Goal: Transaction & Acquisition: Obtain resource

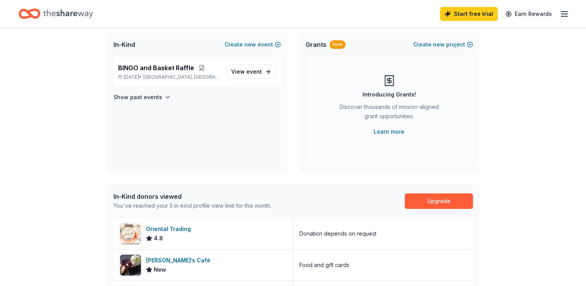
scroll to position [50, 0]
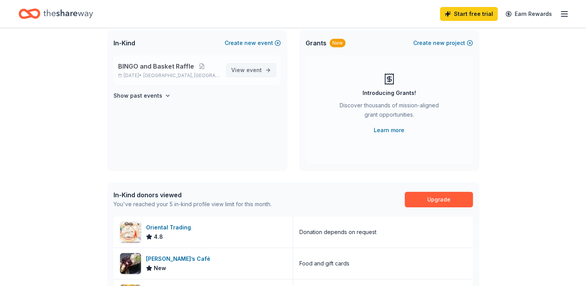
click at [256, 70] on span "event" at bounding box center [253, 70] width 15 height 7
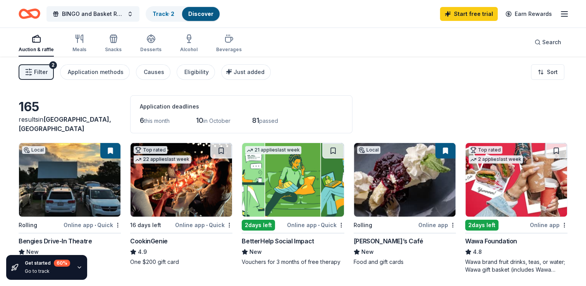
click at [53, 64] on div "2" at bounding box center [53, 65] width 8 height 8
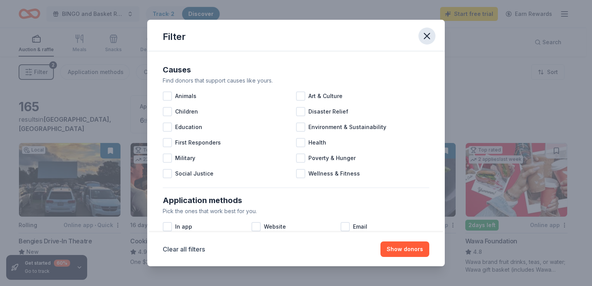
click at [430, 34] on icon "button" at bounding box center [427, 36] width 11 height 11
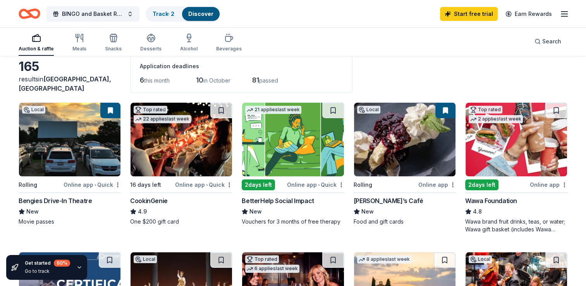
scroll to position [33, 0]
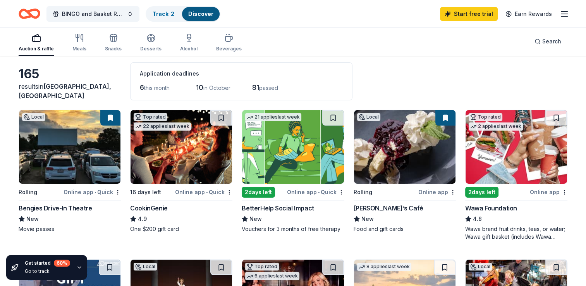
click at [434, 193] on div "Online app" at bounding box center [437, 192] width 38 height 10
click at [141, 88] on span "6" at bounding box center [142, 87] width 4 height 8
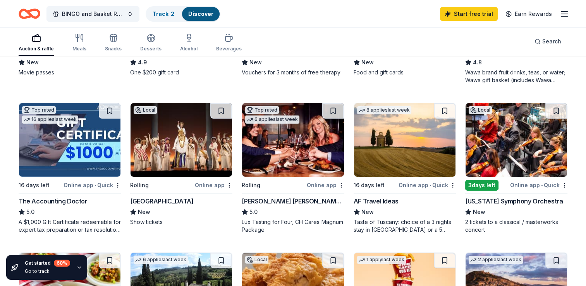
scroll to position [197, 0]
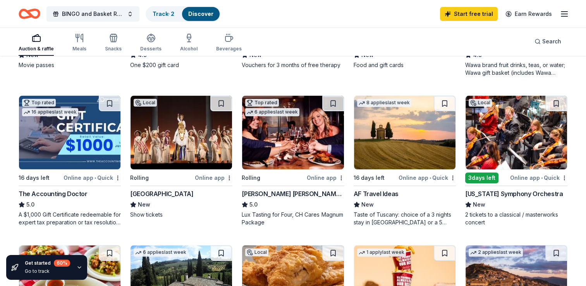
click at [518, 118] on img at bounding box center [517, 133] width 102 height 74
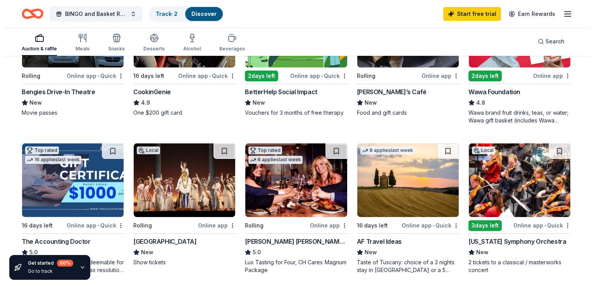
scroll to position [0, 0]
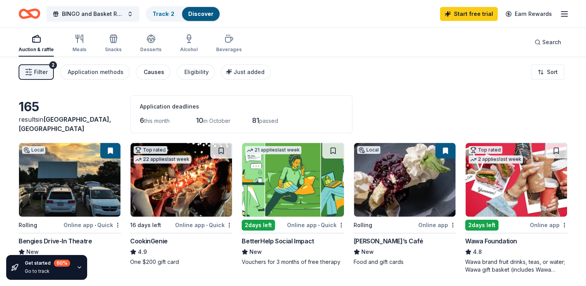
click at [153, 71] on div "Causes" at bounding box center [154, 71] width 21 height 9
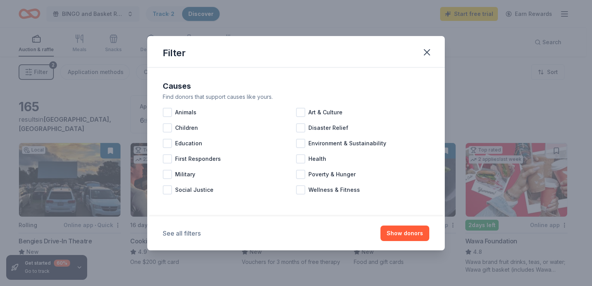
click at [188, 235] on button "See all filters" at bounding box center [182, 233] width 38 height 9
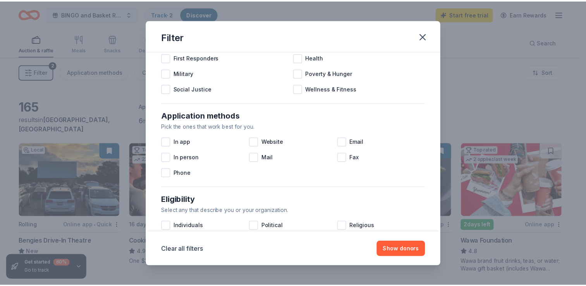
scroll to position [26, 0]
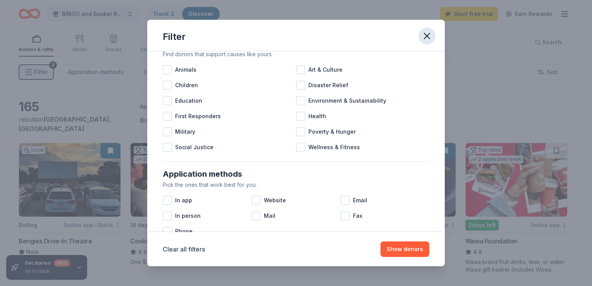
click at [426, 34] on icon "button" at bounding box center [427, 36] width 11 height 11
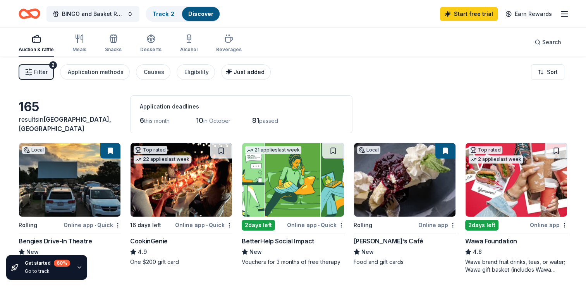
click at [237, 72] on span "Just added" at bounding box center [249, 72] width 31 height 7
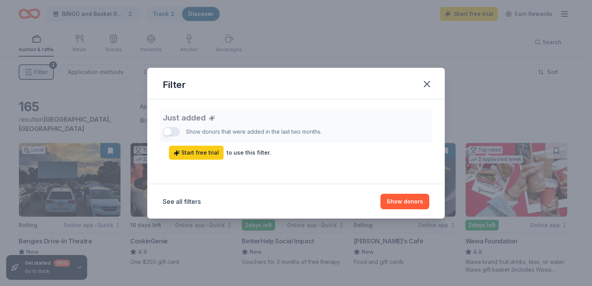
click at [169, 131] on div "Just added Show donors that were added in the last two months. Start free trial…" at bounding box center [296, 133] width 267 height 51
click at [398, 199] on button "Show donors" at bounding box center [405, 201] width 49 height 15
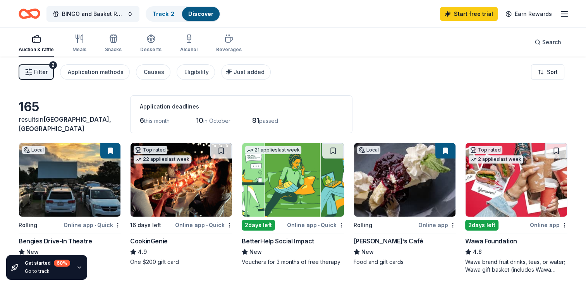
click at [381, 145] on div "Local" at bounding box center [368, 149] width 29 height 12
click at [514, 177] on img at bounding box center [517, 180] width 102 height 74
click at [174, 14] on link "Track · 2" at bounding box center [164, 13] width 22 height 7
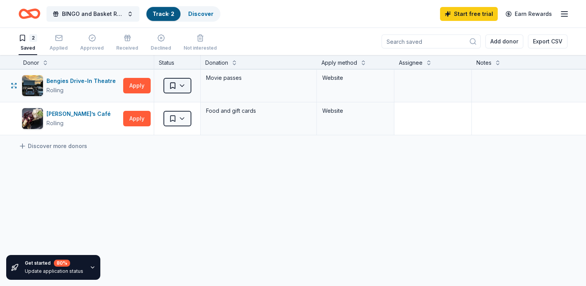
click at [183, 85] on html "BINGO and Basket Raffle Track · 2 Discover Start free trial Earn Rewards 2 Save…" at bounding box center [293, 143] width 586 height 286
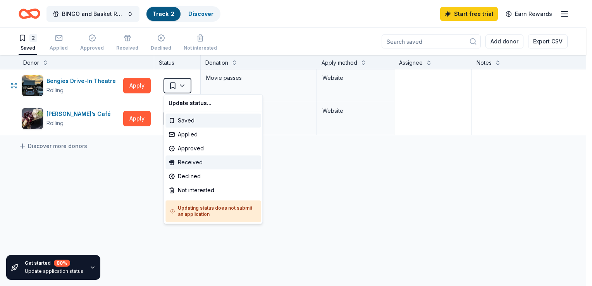
click at [190, 161] on div "Received" at bounding box center [212, 162] width 95 height 14
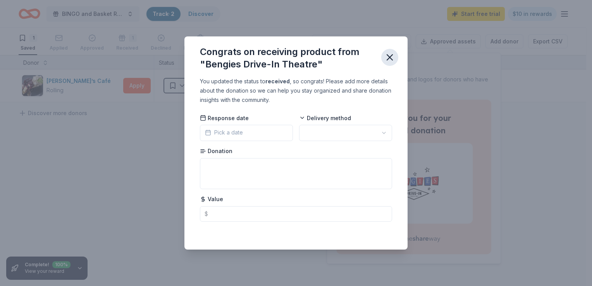
click at [391, 56] on icon "button" at bounding box center [389, 57] width 5 height 5
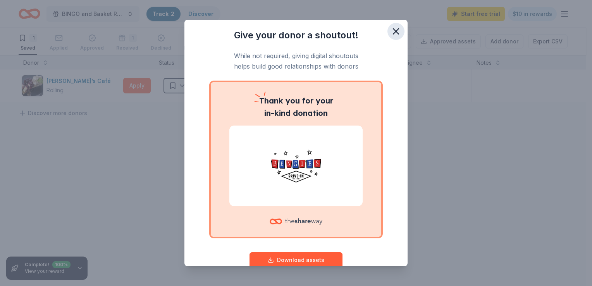
click at [393, 29] on icon "button" at bounding box center [395, 31] width 5 height 5
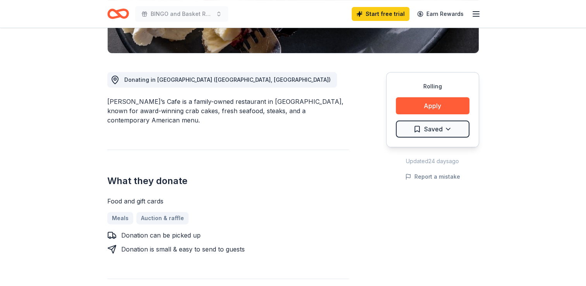
scroll to position [167, 0]
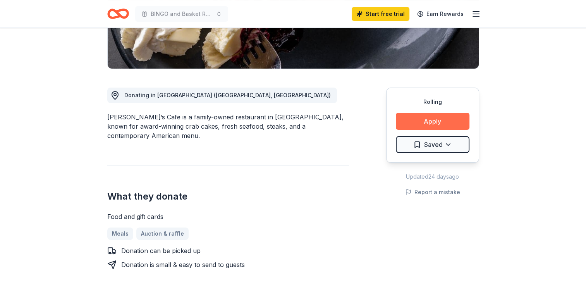
click at [435, 122] on button "Apply" at bounding box center [433, 121] width 74 height 17
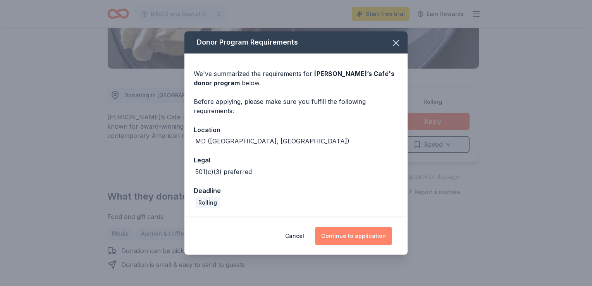
click at [351, 235] on button "Continue to application" at bounding box center [353, 236] width 77 height 19
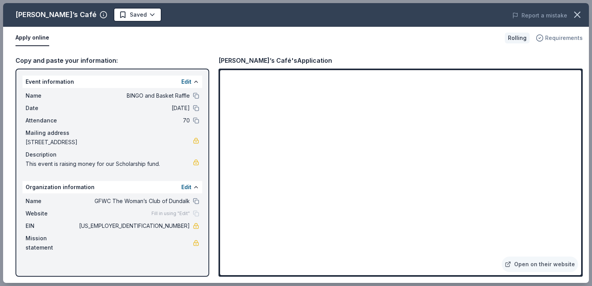
click at [566, 39] on span "Requirements" at bounding box center [564, 37] width 38 height 9
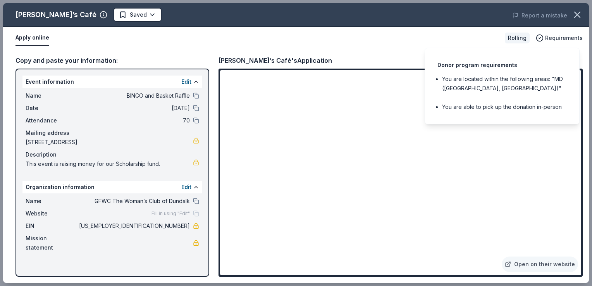
click at [368, 50] on div "Copy and paste your information: Event information Edit Name BINGO and Basket R…" at bounding box center [296, 166] width 586 height 234
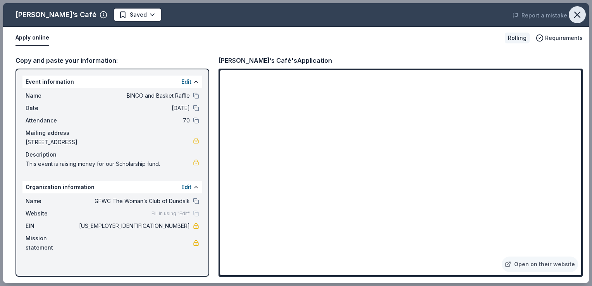
click at [577, 15] on icon "button" at bounding box center [577, 14] width 5 height 5
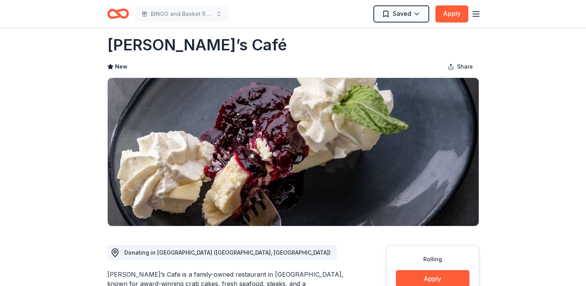
scroll to position [0, 0]
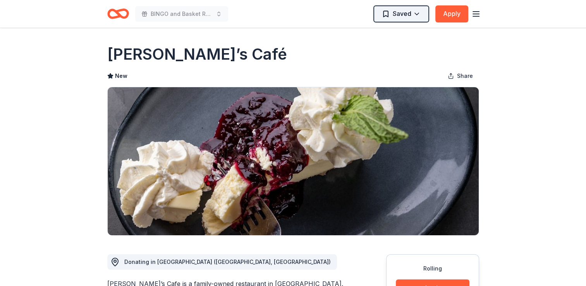
click at [398, 14] on html "BINGO and Basket Raffle Saved Apply Rolling Share Michael’s Café New Share Dona…" at bounding box center [293, 143] width 586 height 286
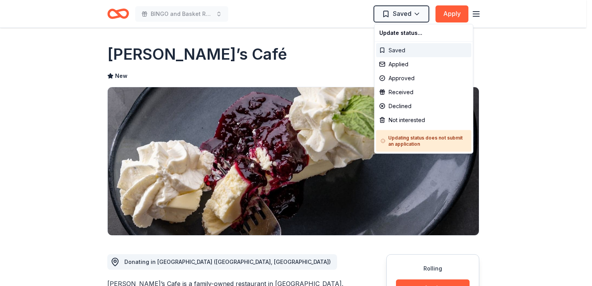
click at [396, 49] on div "Saved" at bounding box center [423, 50] width 95 height 14
